Goal: Entertainment & Leisure: Consume media (video, audio)

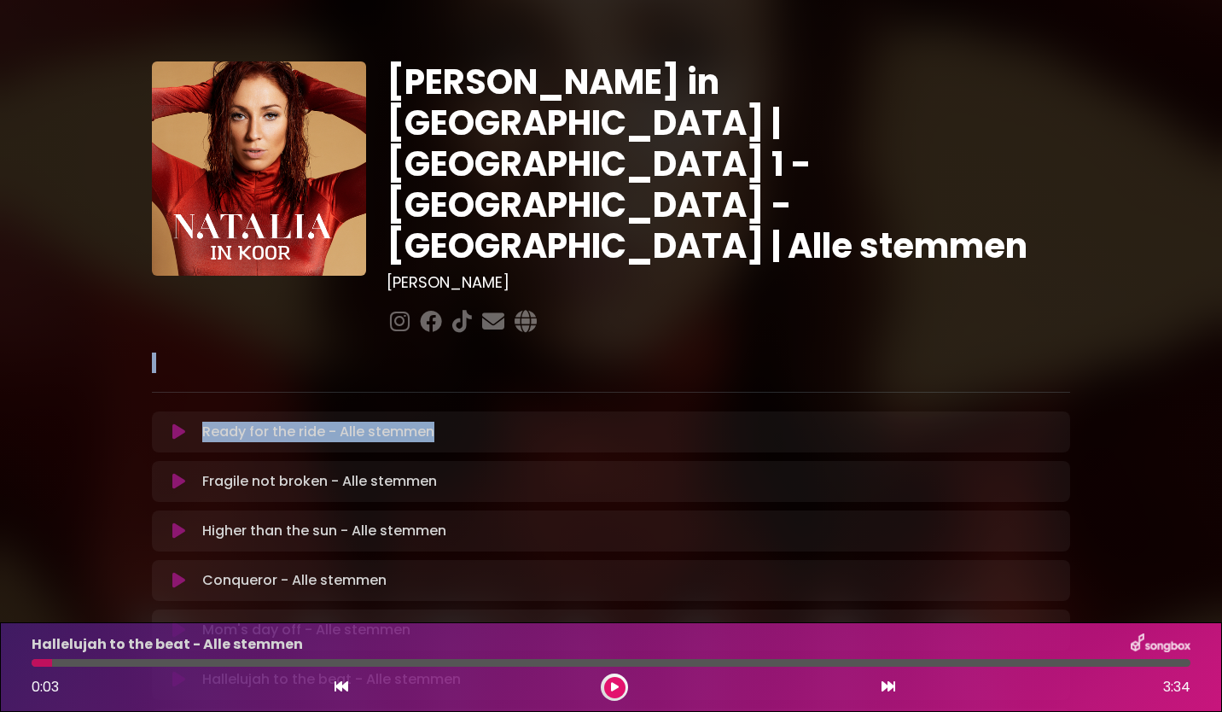
drag, startPoint x: 1213, startPoint y: 179, endPoint x: 1206, endPoint y: 360, distance: 181.0
click at [1206, 360] on div "[PERSON_NAME] in [GEOGRAPHIC_DATA] | [GEOGRAPHIC_DATA] 1 - [GEOGRAPHIC_DATA] - …" at bounding box center [611, 522] width 1222 height 1005
drag, startPoint x: 1206, startPoint y: 360, endPoint x: 1148, endPoint y: 404, distance: 73.0
click at [1148, 404] on div "[PERSON_NAME] in [GEOGRAPHIC_DATA] | [GEOGRAPHIC_DATA] 1 - [GEOGRAPHIC_DATA] - …" at bounding box center [611, 522] width 1126 height 1005
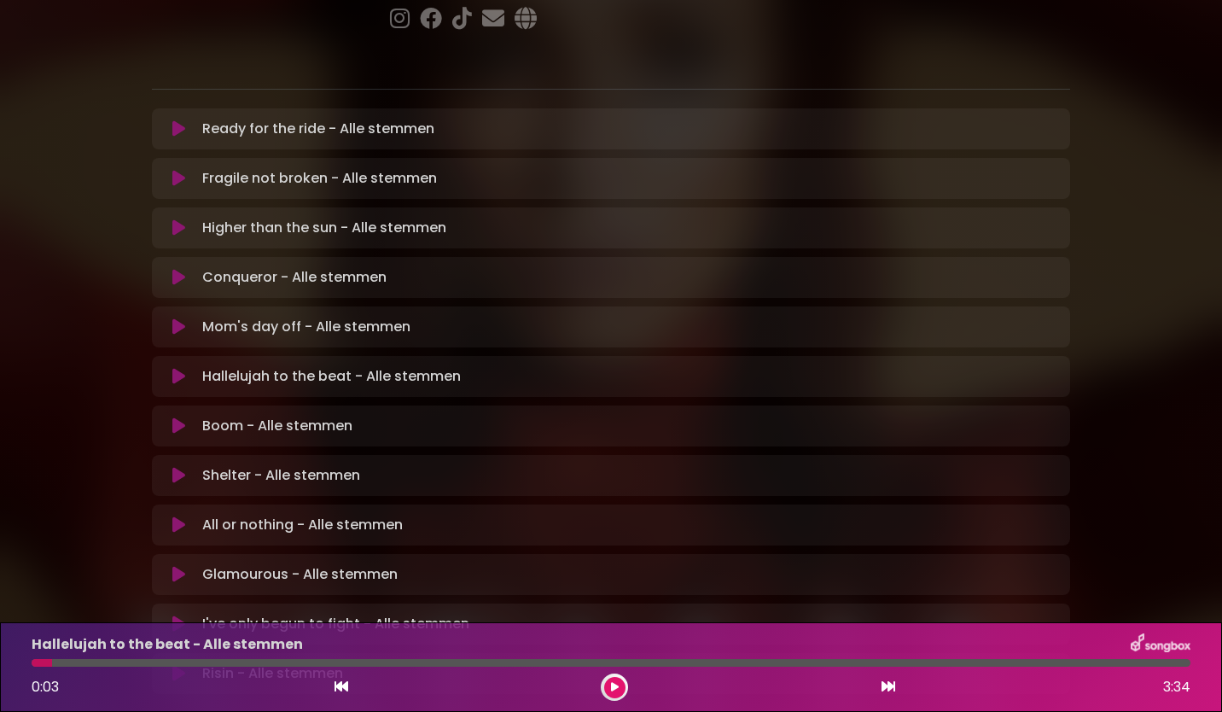
scroll to position [307, 0]
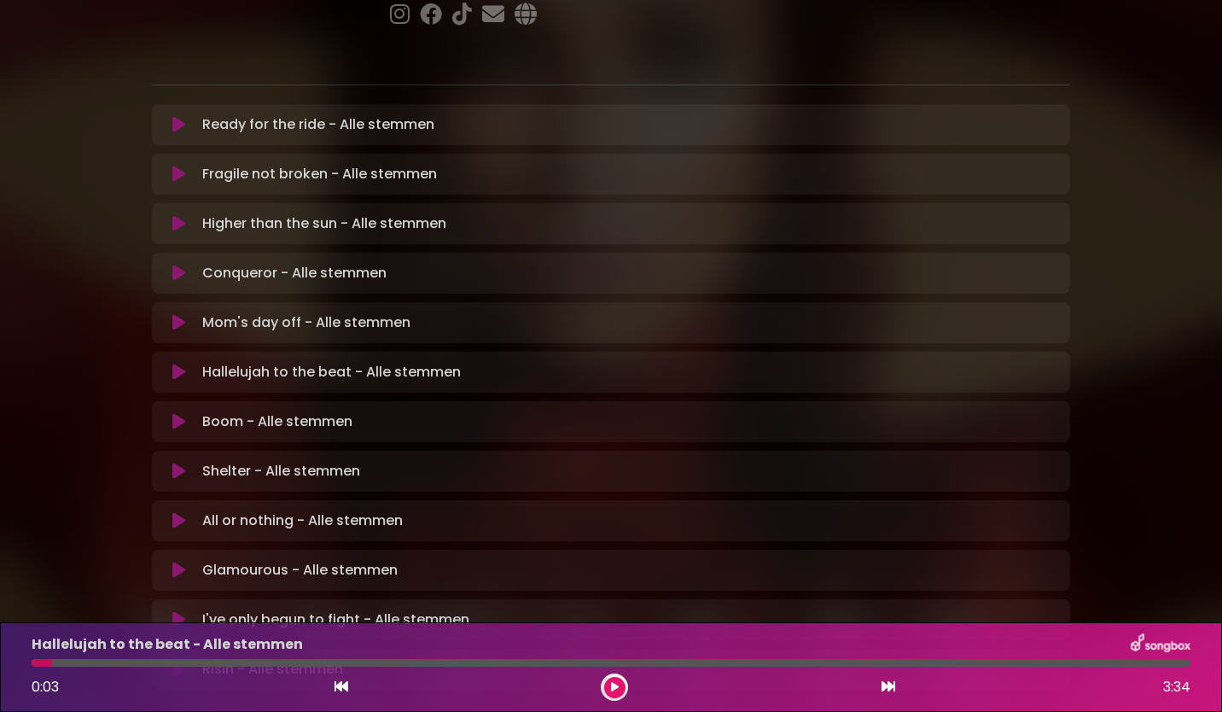
click at [178, 363] on icon at bounding box center [178, 371] width 13 height 17
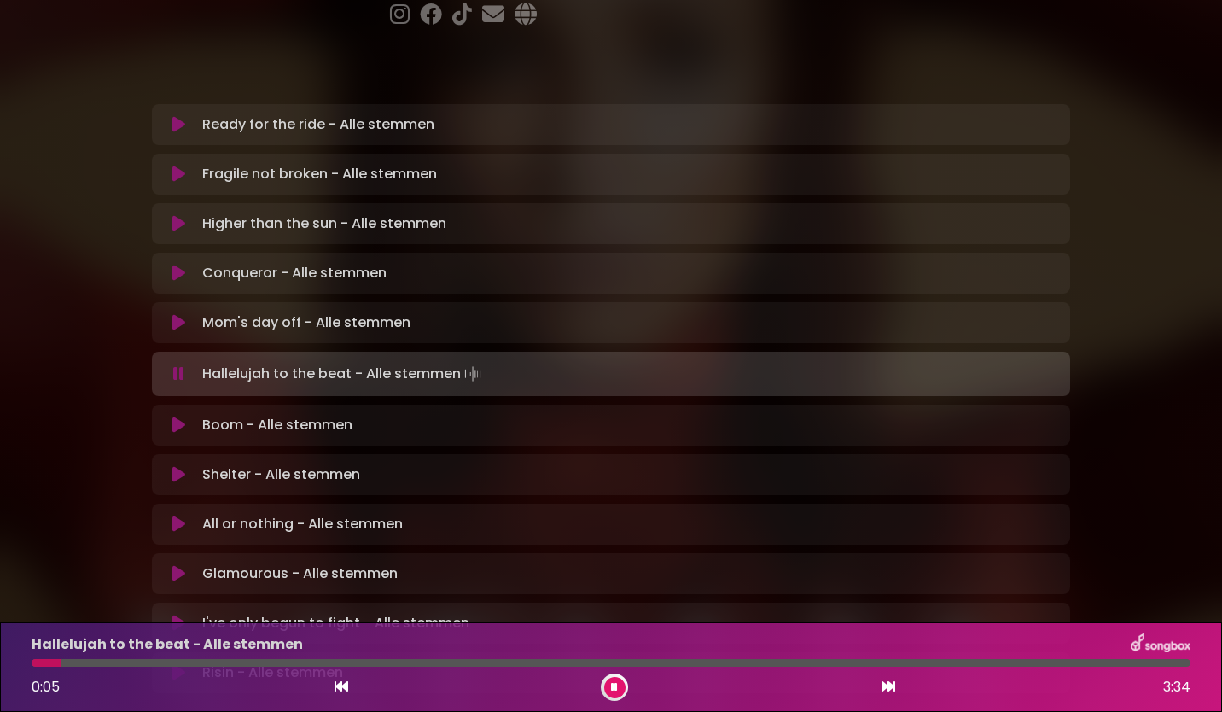
click at [183, 314] on icon at bounding box center [178, 322] width 13 height 17
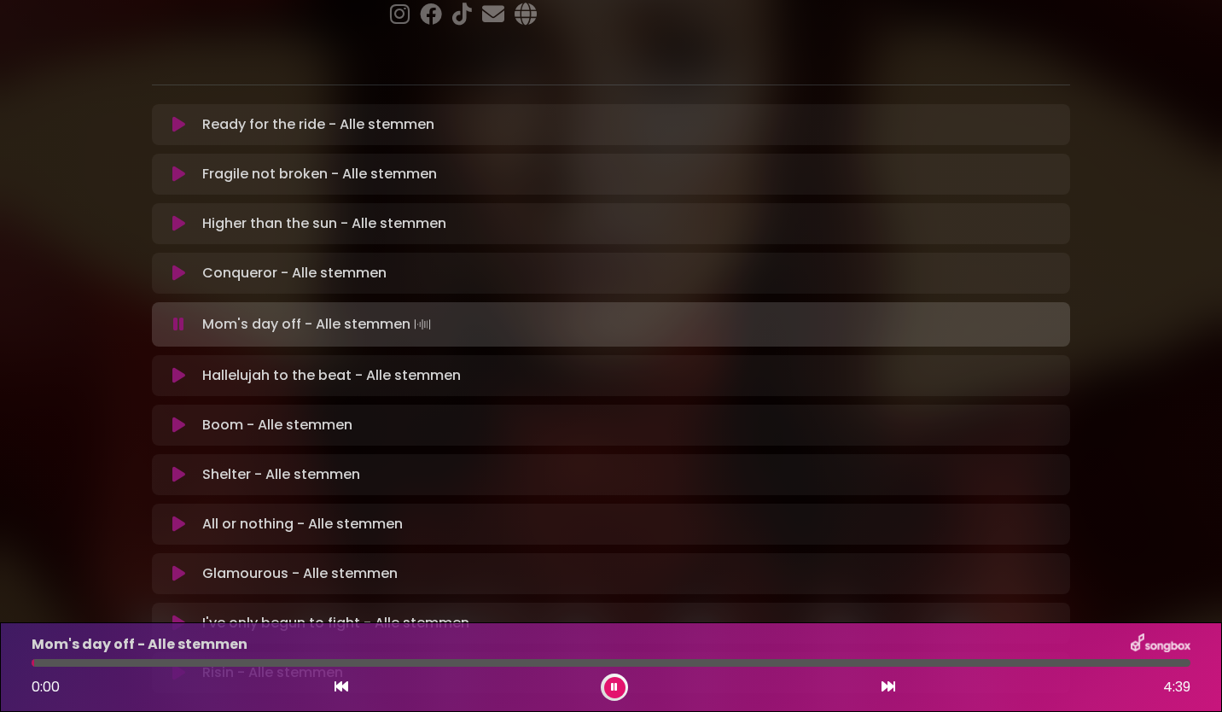
click at [175, 367] on icon at bounding box center [178, 375] width 13 height 17
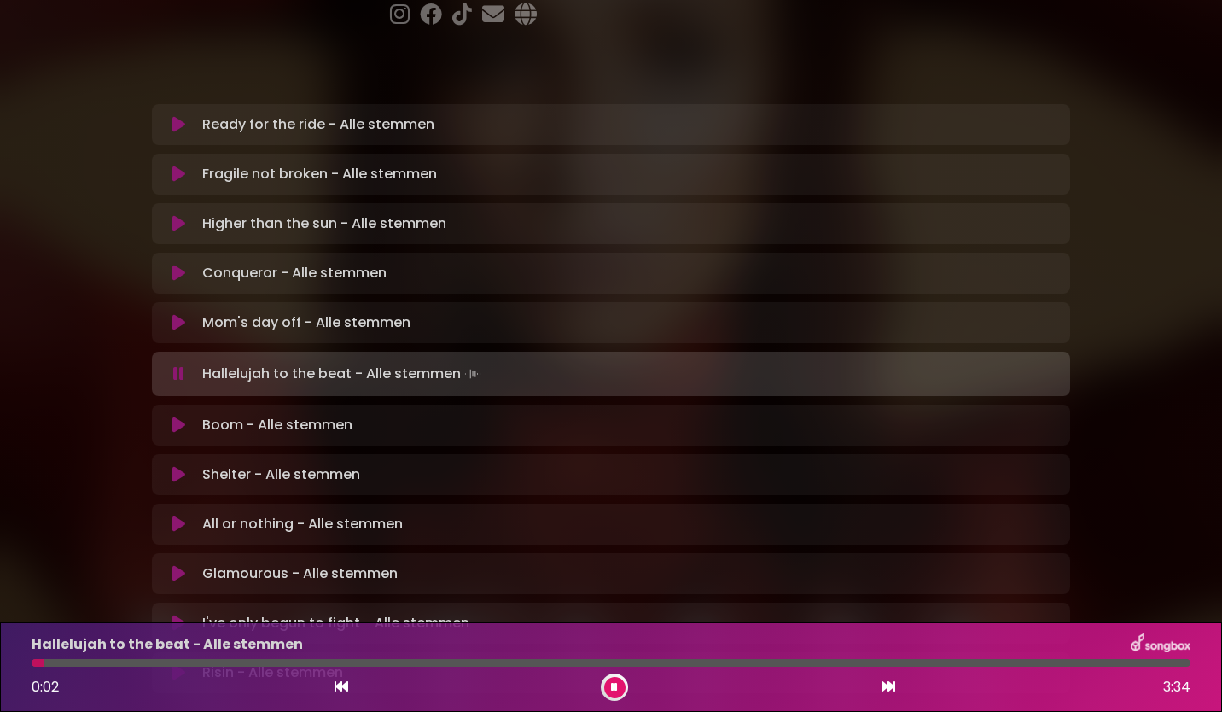
click at [615, 683] on icon at bounding box center [614, 687] width 7 height 10
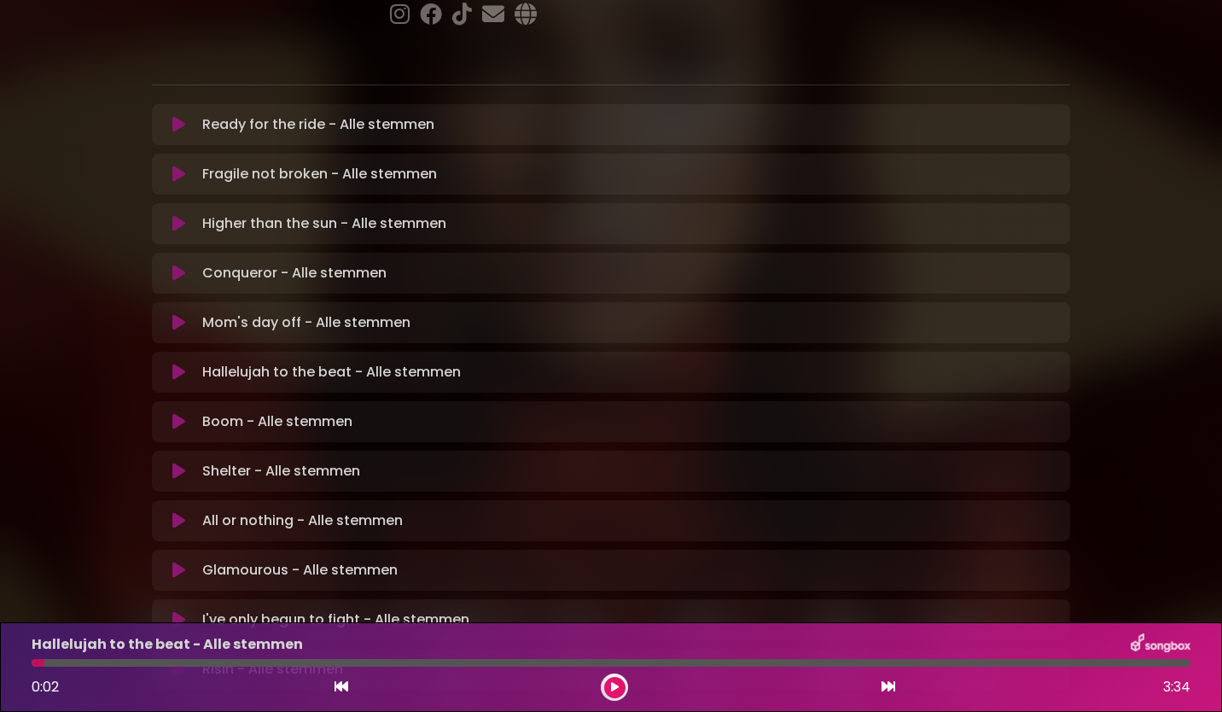
click at [180, 363] on icon at bounding box center [178, 371] width 13 height 17
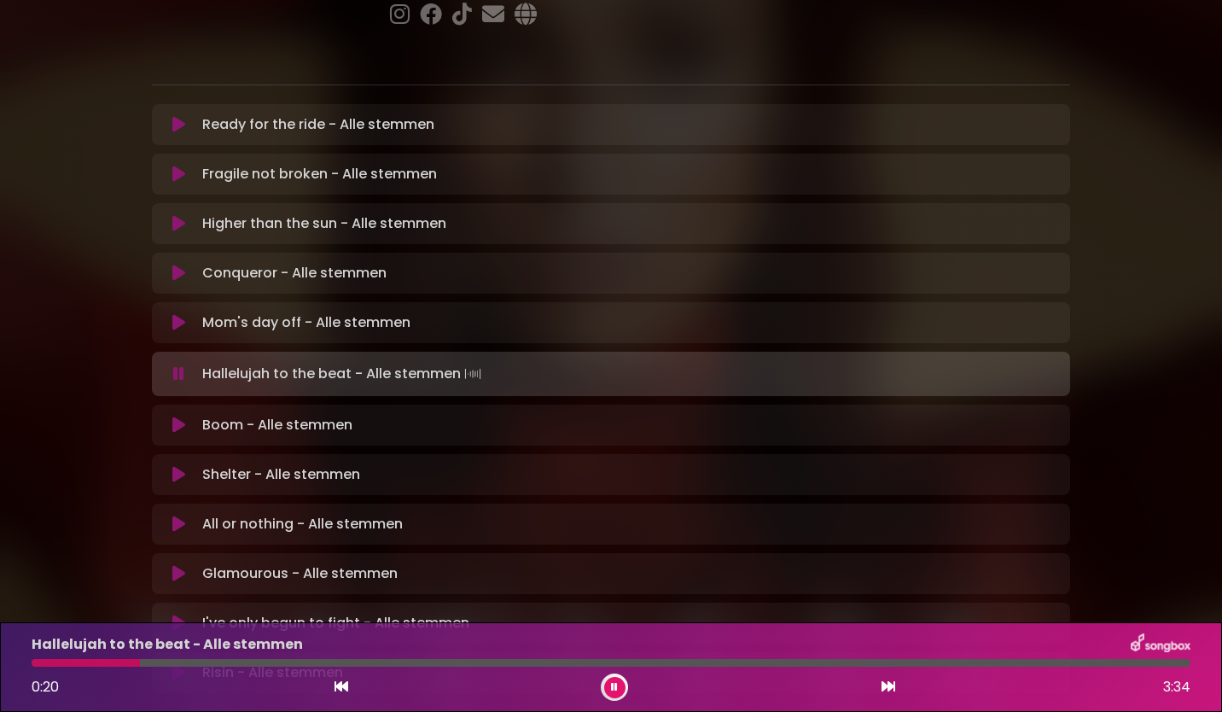
click at [619, 689] on button at bounding box center [614, 687] width 21 height 21
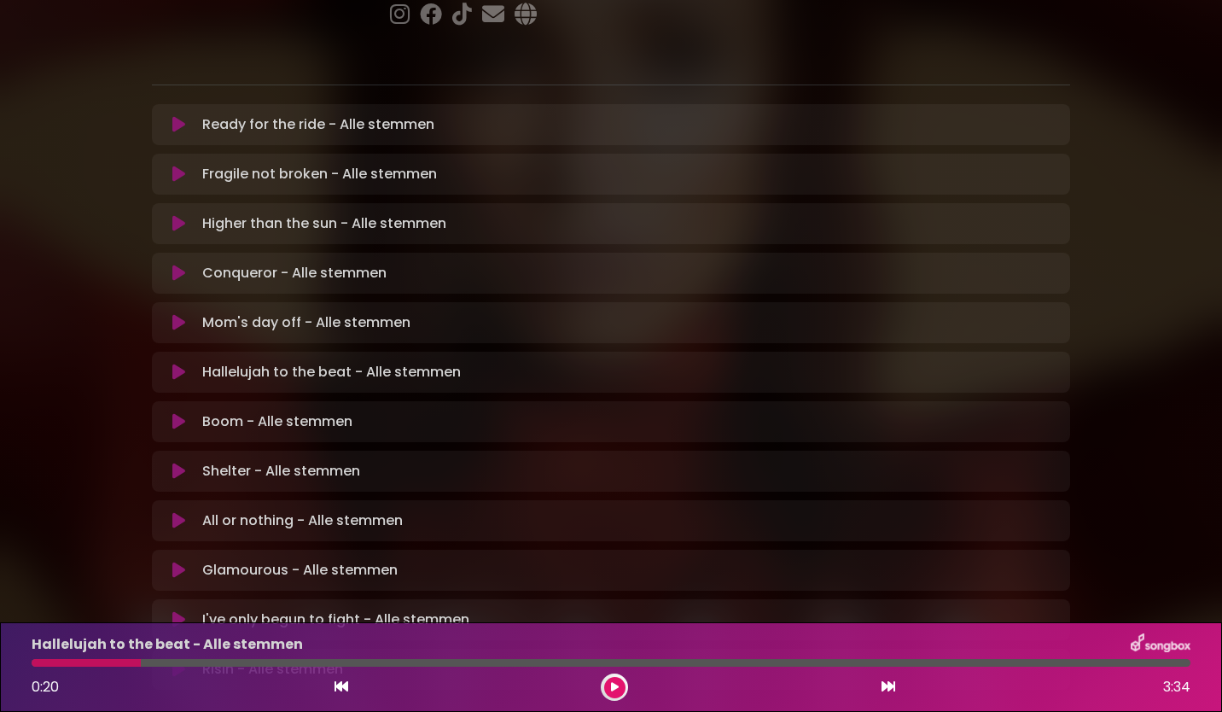
click at [190, 314] on button at bounding box center [178, 322] width 33 height 17
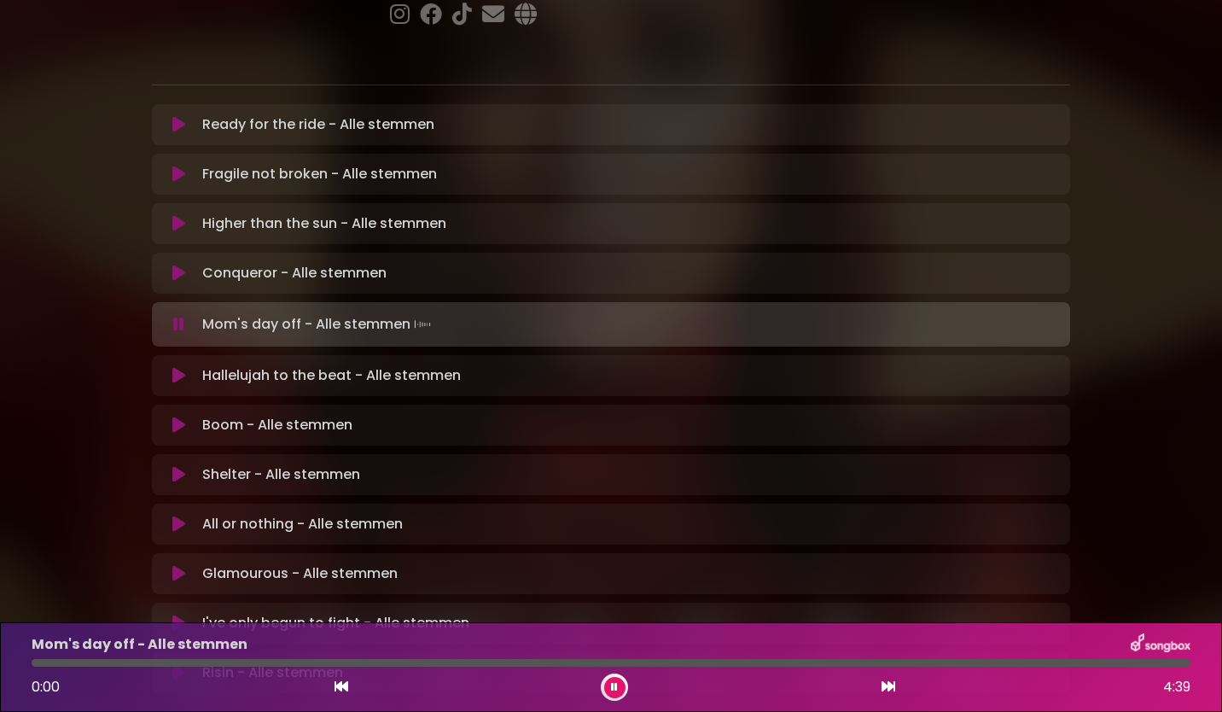
click at [176, 367] on icon at bounding box center [178, 375] width 13 height 17
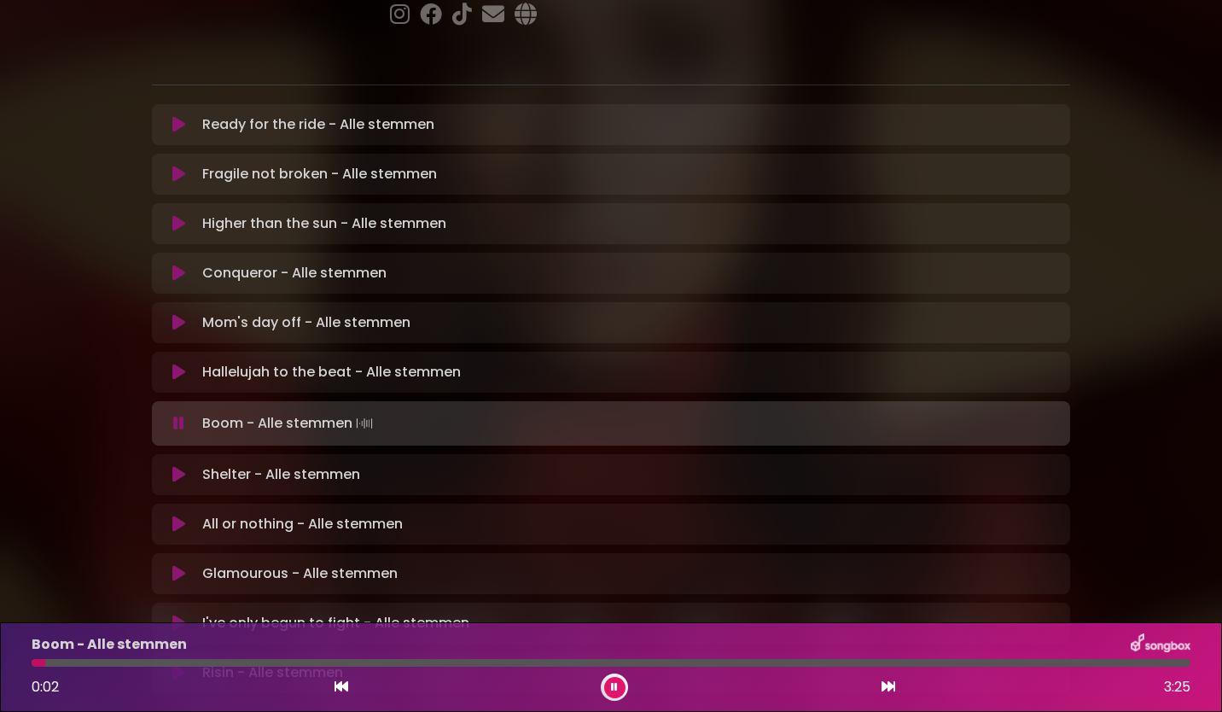
click at [619, 683] on button at bounding box center [614, 687] width 21 height 21
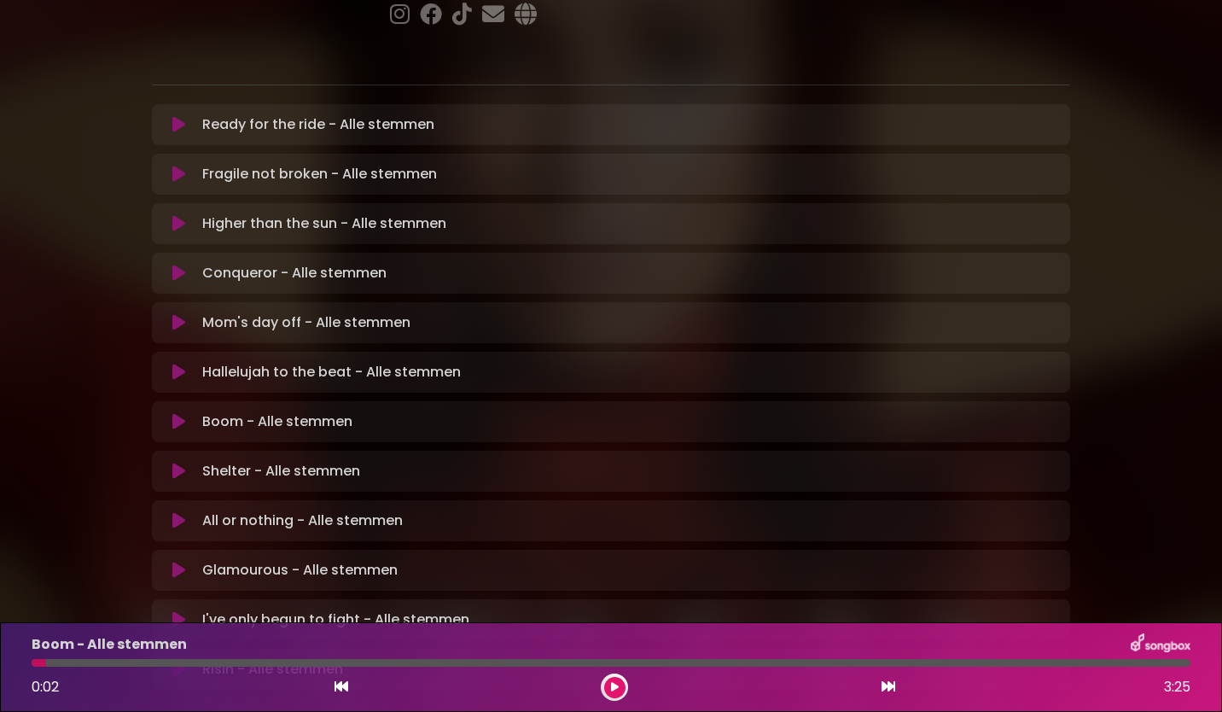
click at [184, 363] on icon at bounding box center [178, 371] width 13 height 17
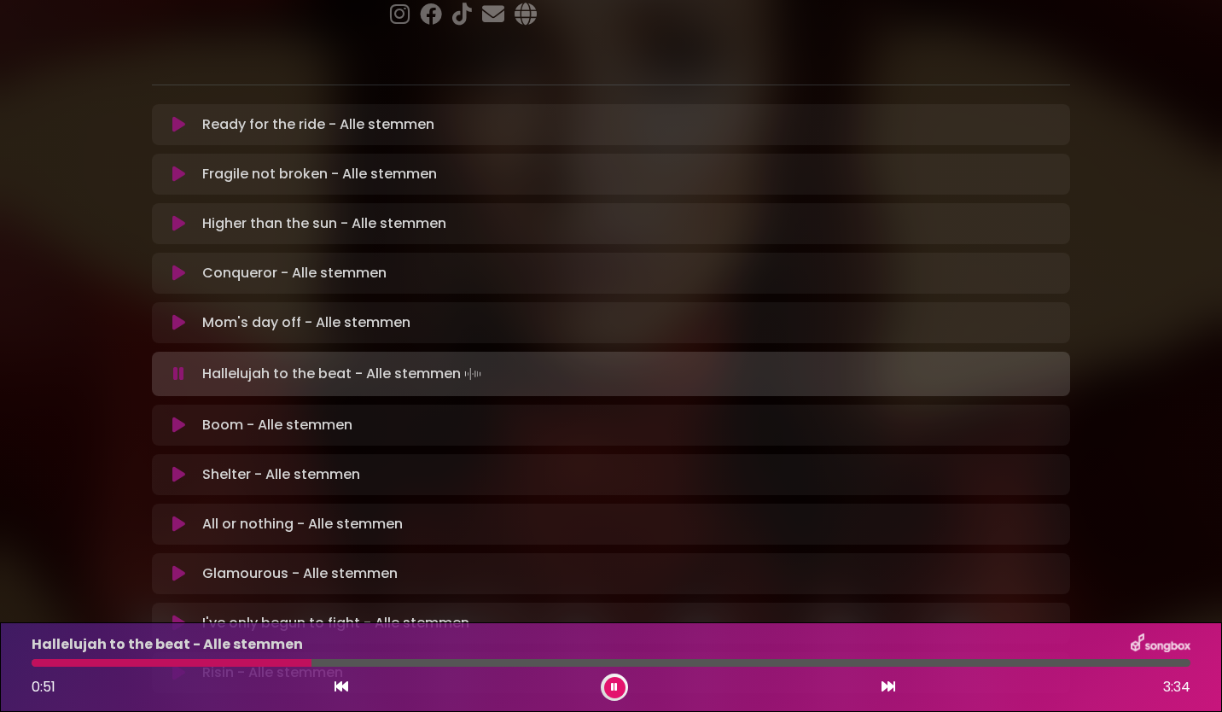
click at [190, 314] on button at bounding box center [178, 322] width 33 height 17
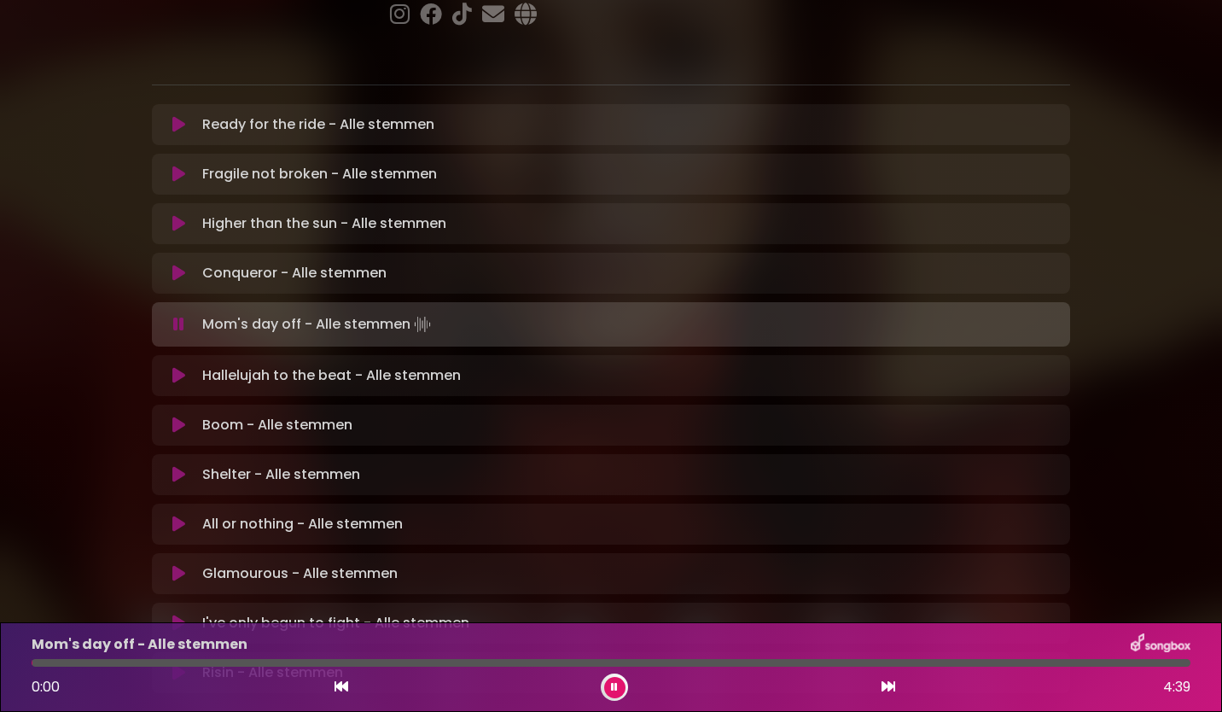
click at [174, 367] on icon at bounding box center [178, 375] width 13 height 17
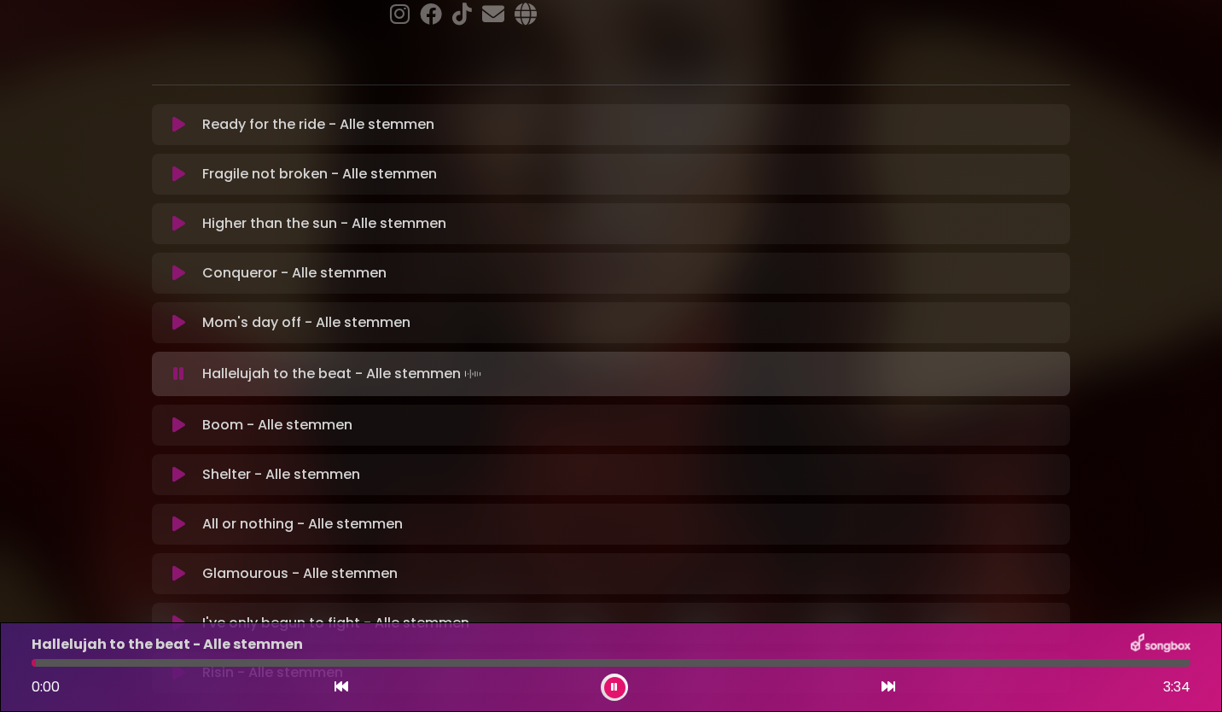
click at [614, 686] on icon at bounding box center [614, 686] width 9 height 11
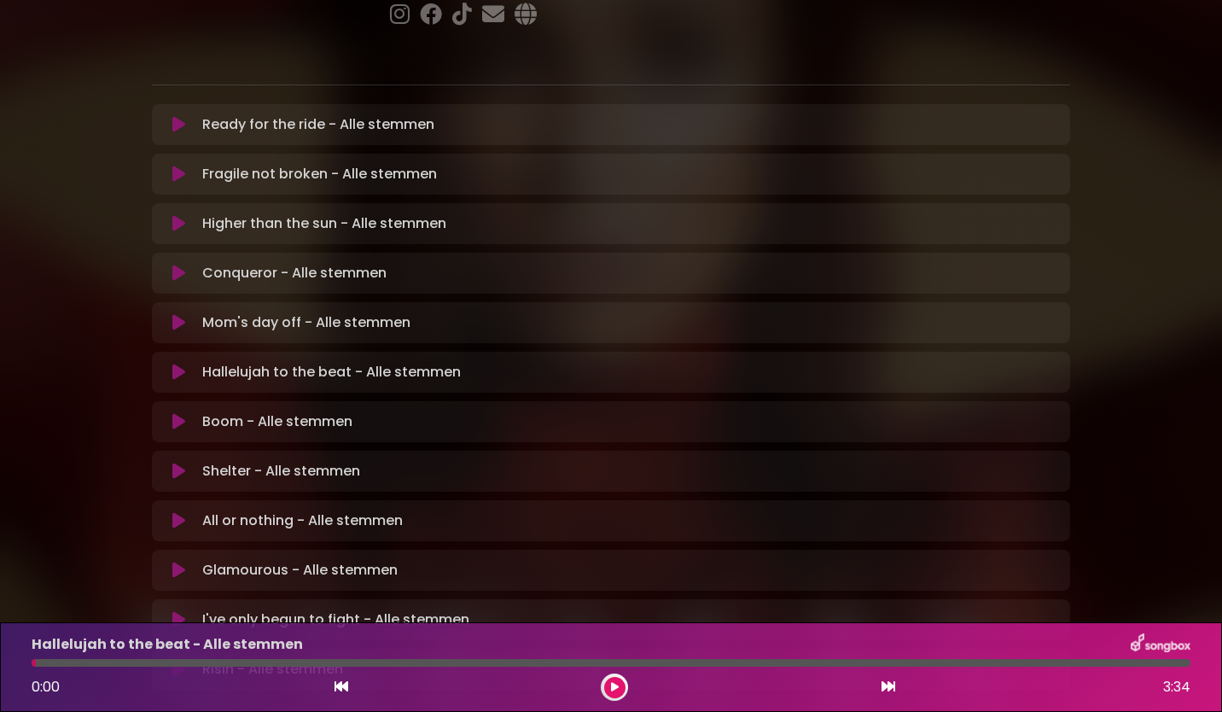
click at [613, 699] on div at bounding box center [614, 686] width 27 height 27
click at [603, 683] on div at bounding box center [614, 686] width 27 height 27
click at [614, 687] on icon at bounding box center [614, 686] width 9 height 11
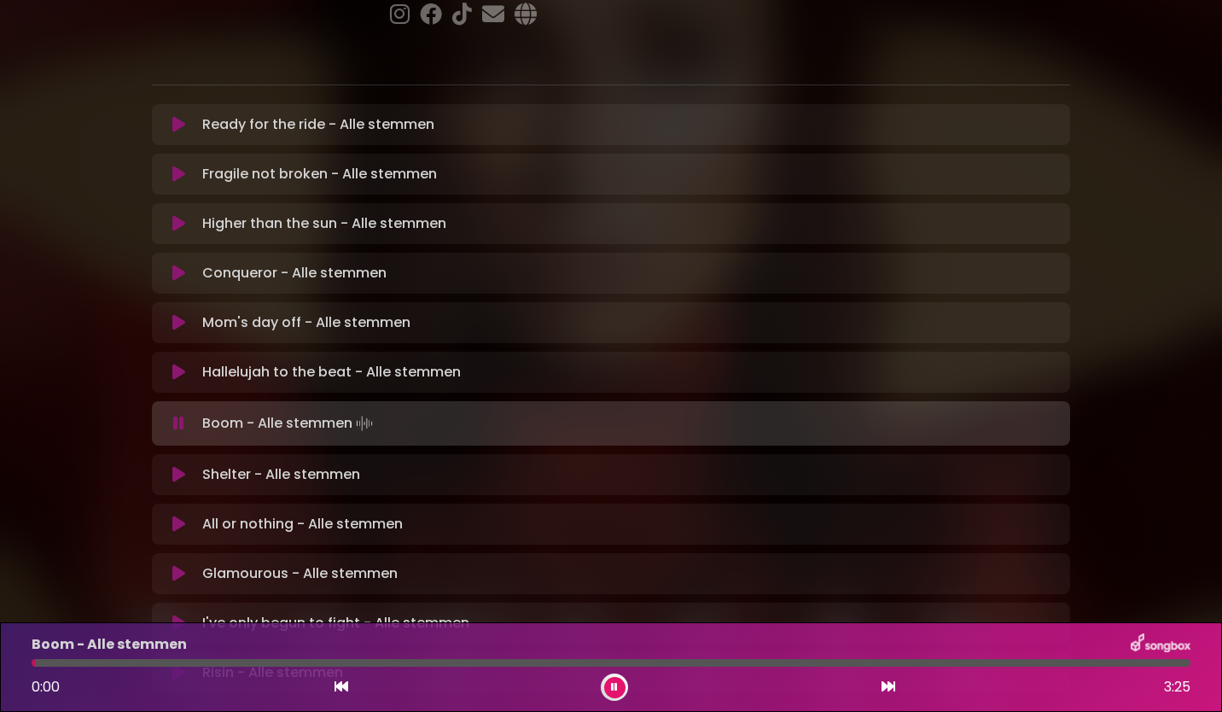
click at [614, 687] on icon at bounding box center [614, 686] width 9 height 11
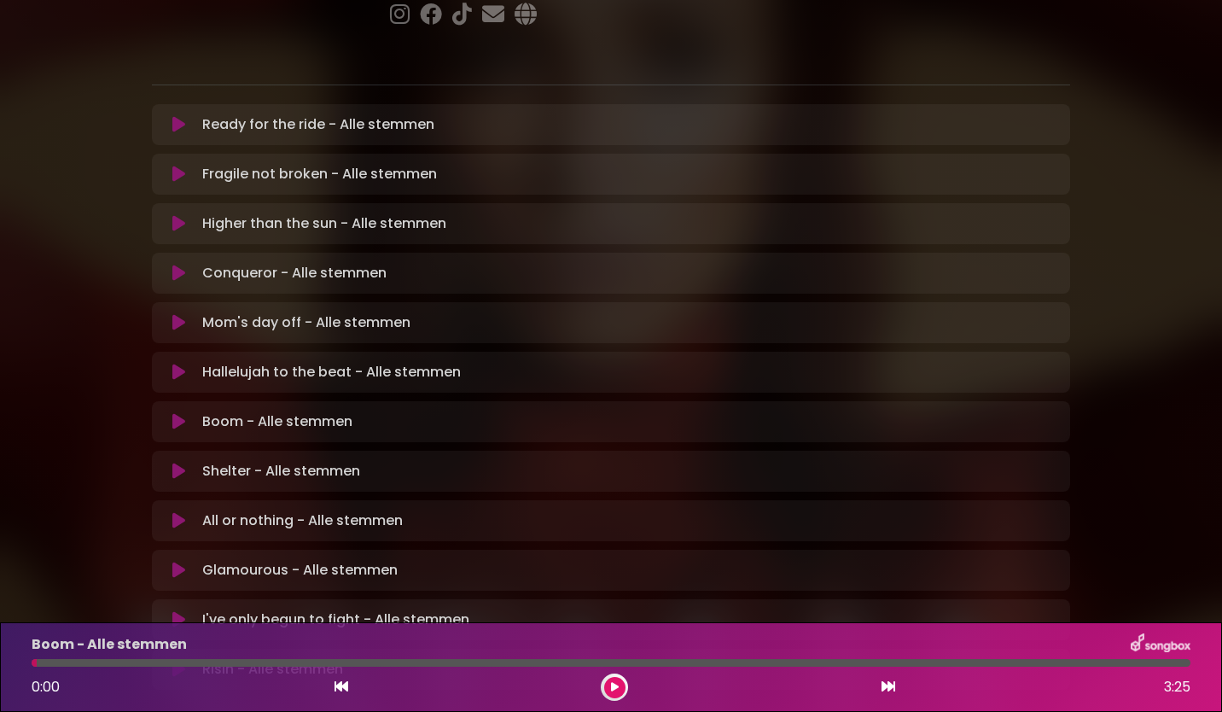
click at [257, 411] on p "Boom - Alle stemmen Loading Track..." at bounding box center [277, 421] width 150 height 20
click at [619, 691] on button at bounding box center [614, 687] width 21 height 21
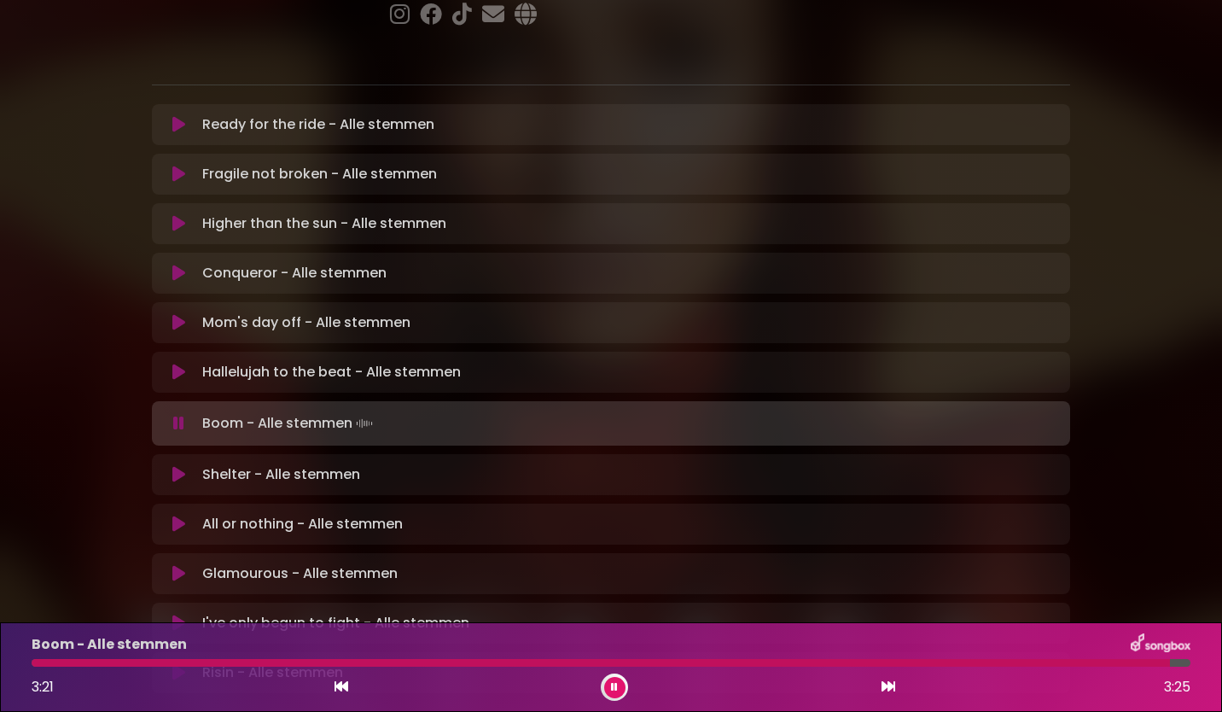
click at [614, 685] on icon at bounding box center [614, 687] width 8 height 11
